Goal: Information Seeking & Learning: Compare options

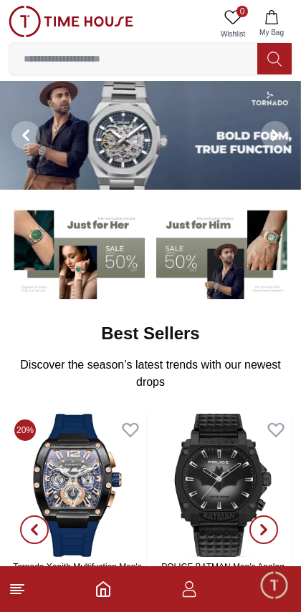
click at [19, 593] on line at bounding box center [16, 593] width 10 height 0
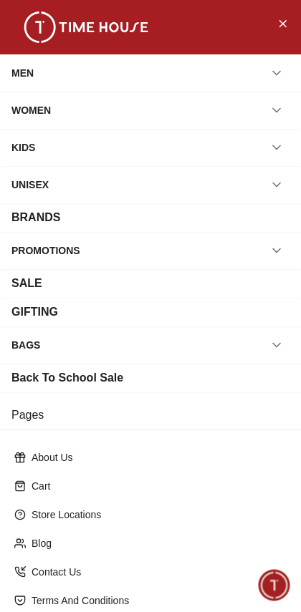
click at [276, 119] on button "button" at bounding box center [276, 110] width 26 height 26
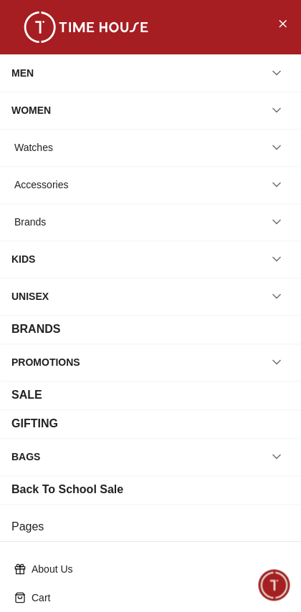
click at [38, 152] on div "Watches" at bounding box center [33, 148] width 39 height 26
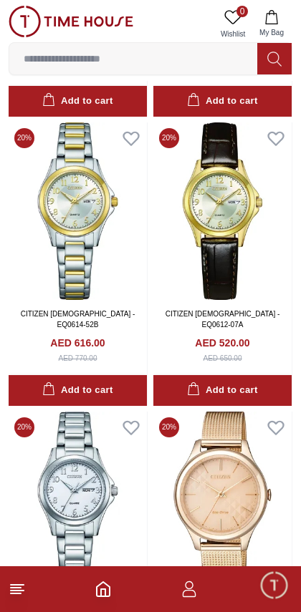
scroll to position [2338, 0]
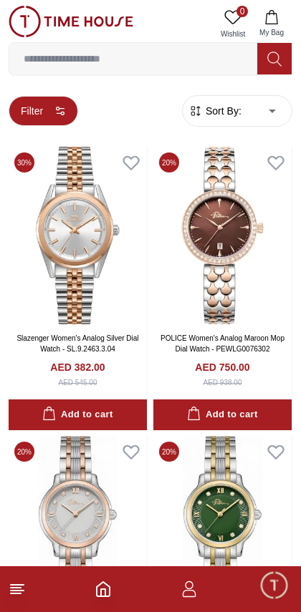
click at [47, 107] on button "Filter" at bounding box center [43, 111] width 69 height 30
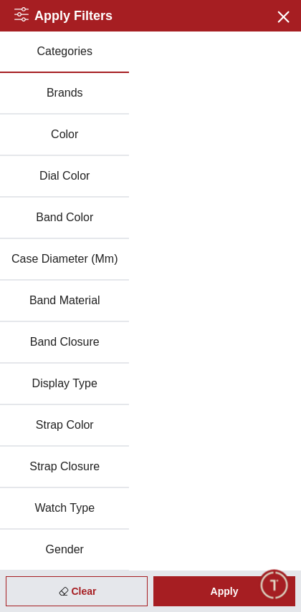
scroll to position [3032, 0]
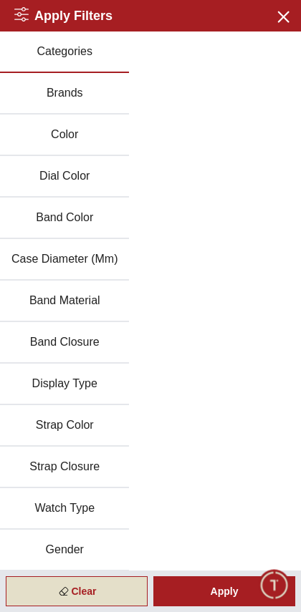
click at [60, 592] on icon at bounding box center [64, 591] width 14 height 14
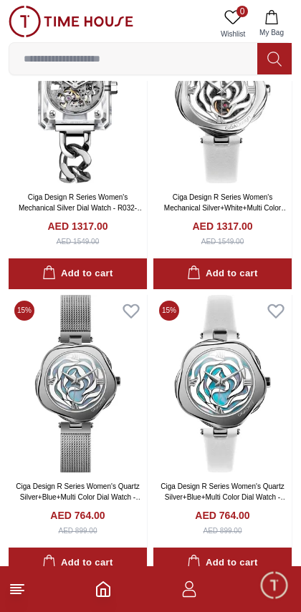
scroll to position [0, 0]
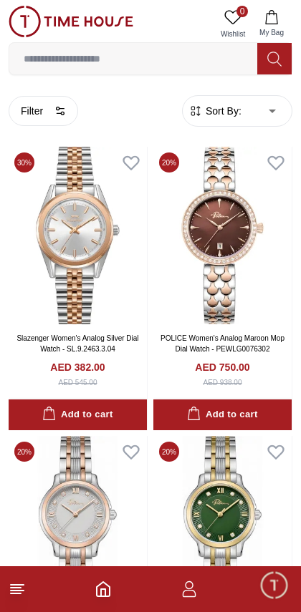
click at [17, 590] on line at bounding box center [17, 590] width 13 height 0
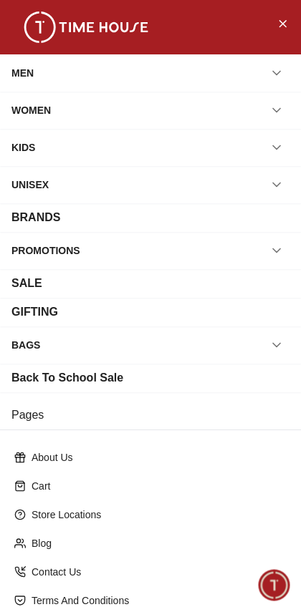
click at [278, 108] on icon "button" at bounding box center [276, 110] width 14 height 14
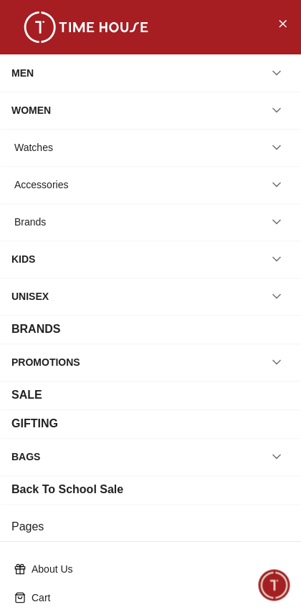
click at [276, 152] on icon "button" at bounding box center [276, 147] width 14 height 14
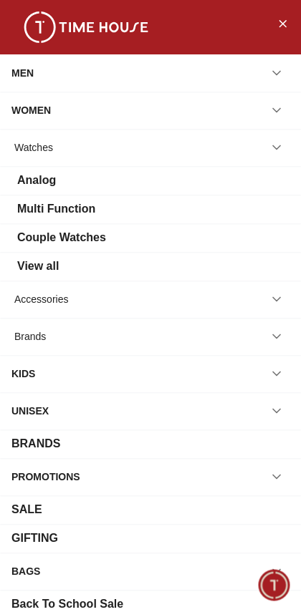
click at [38, 178] on div "Analog" at bounding box center [36, 180] width 39 height 17
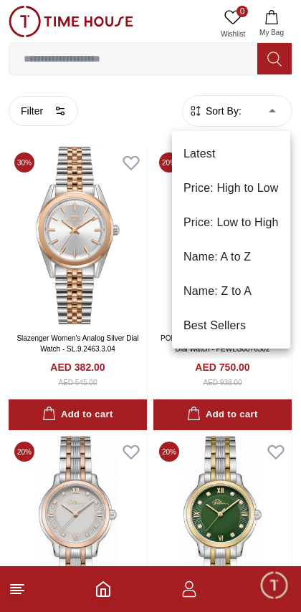
click at [272, 192] on li "Price: High to Low" at bounding box center [231, 188] width 118 height 34
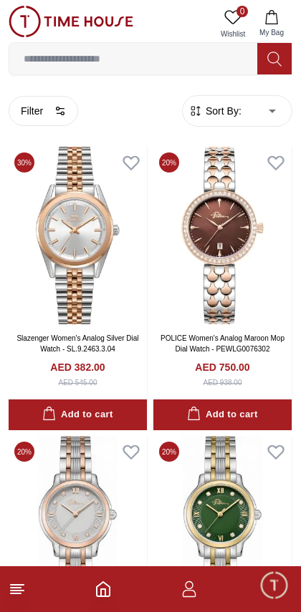
type input "*"
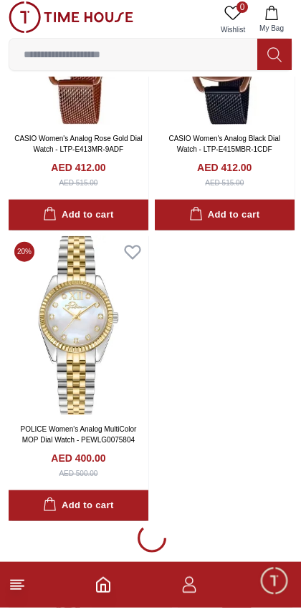
scroll to position [8344, 0]
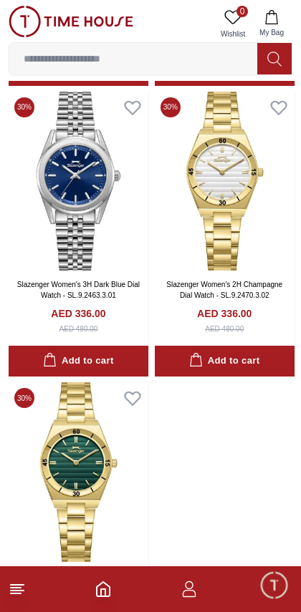
scroll to position [11108, 0]
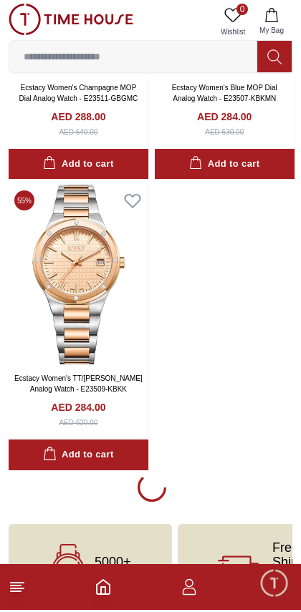
scroll to position [14242, 0]
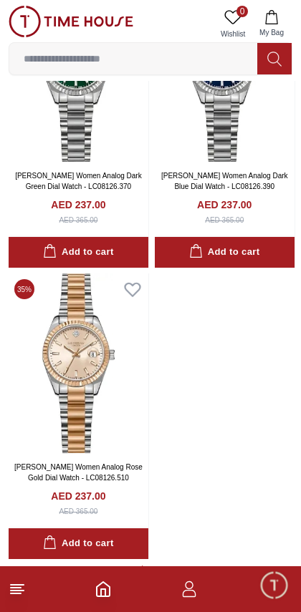
scroll to position [19924, 0]
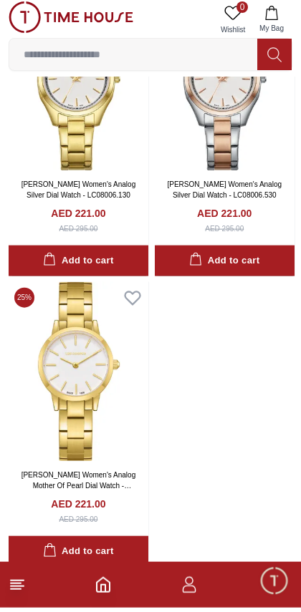
scroll to position [22759, 0]
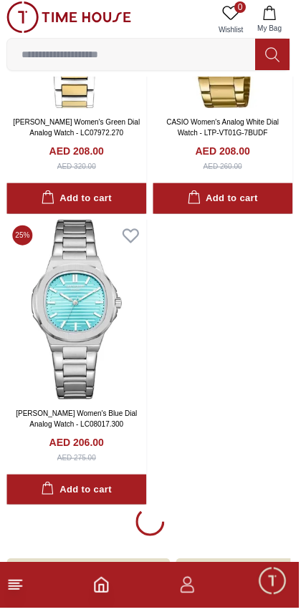
scroll to position [25865, 0]
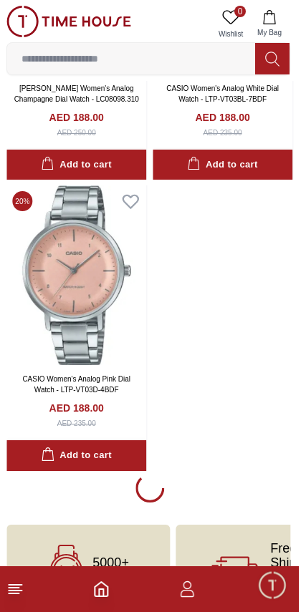
scroll to position [28730, 0]
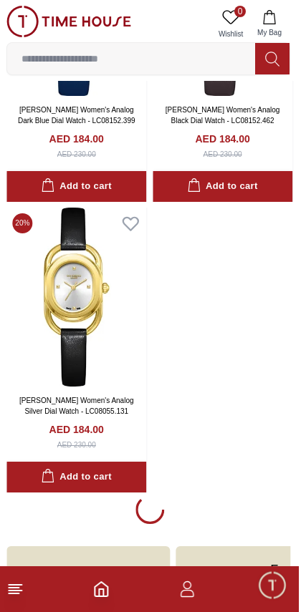
scroll to position [31638, 0]
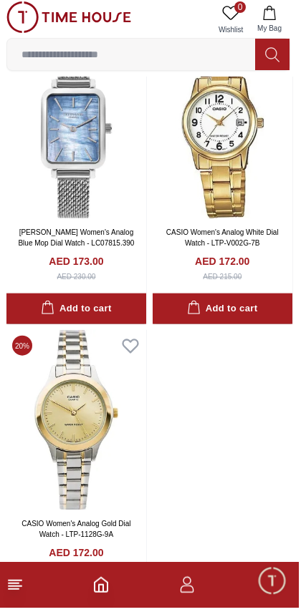
scroll to position [34419, 0]
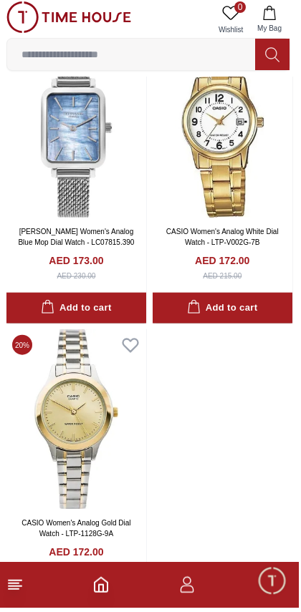
scroll to position [32769, 0]
